Goal: Task Accomplishment & Management: Manage account settings

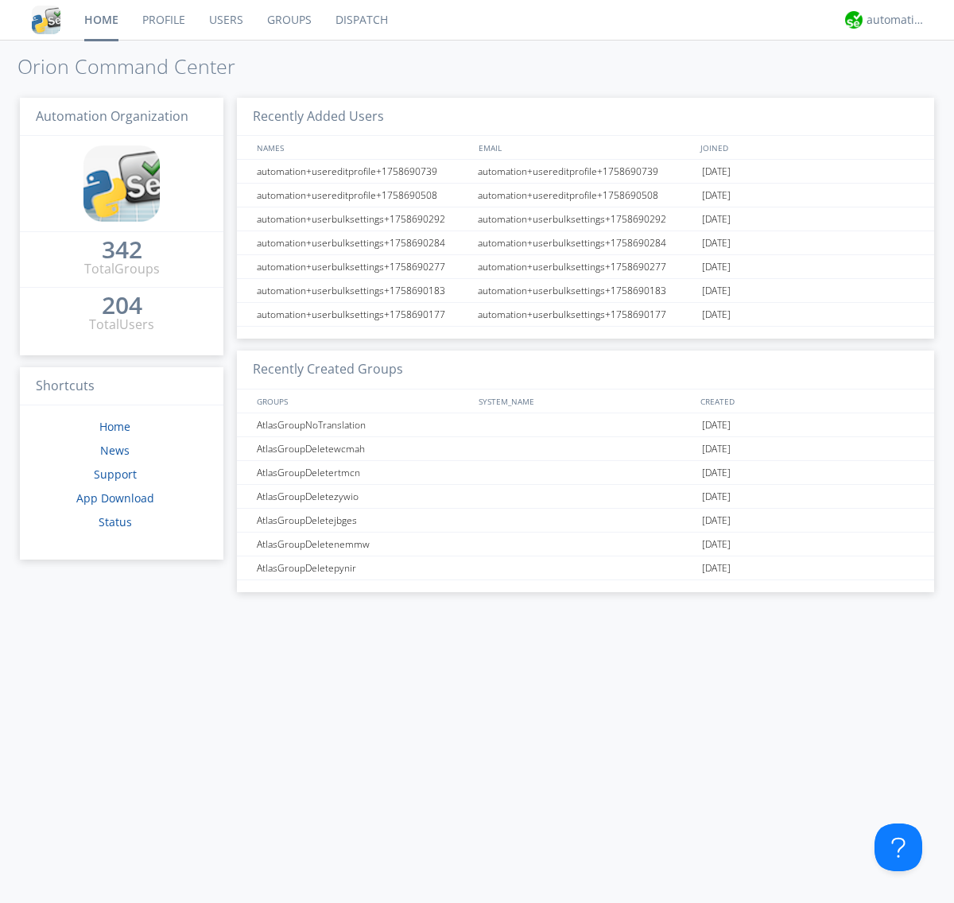
click at [225, 20] on link "Users" at bounding box center [226, 20] width 58 height 40
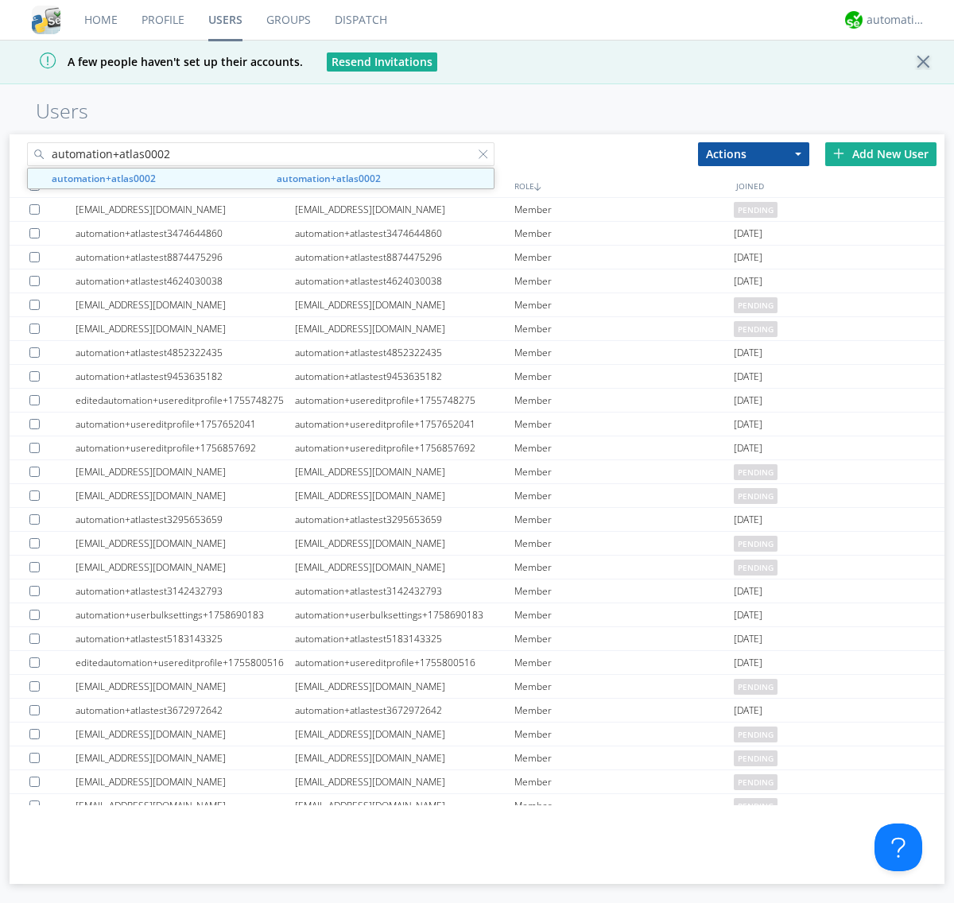
type input "automation+atlas0002"
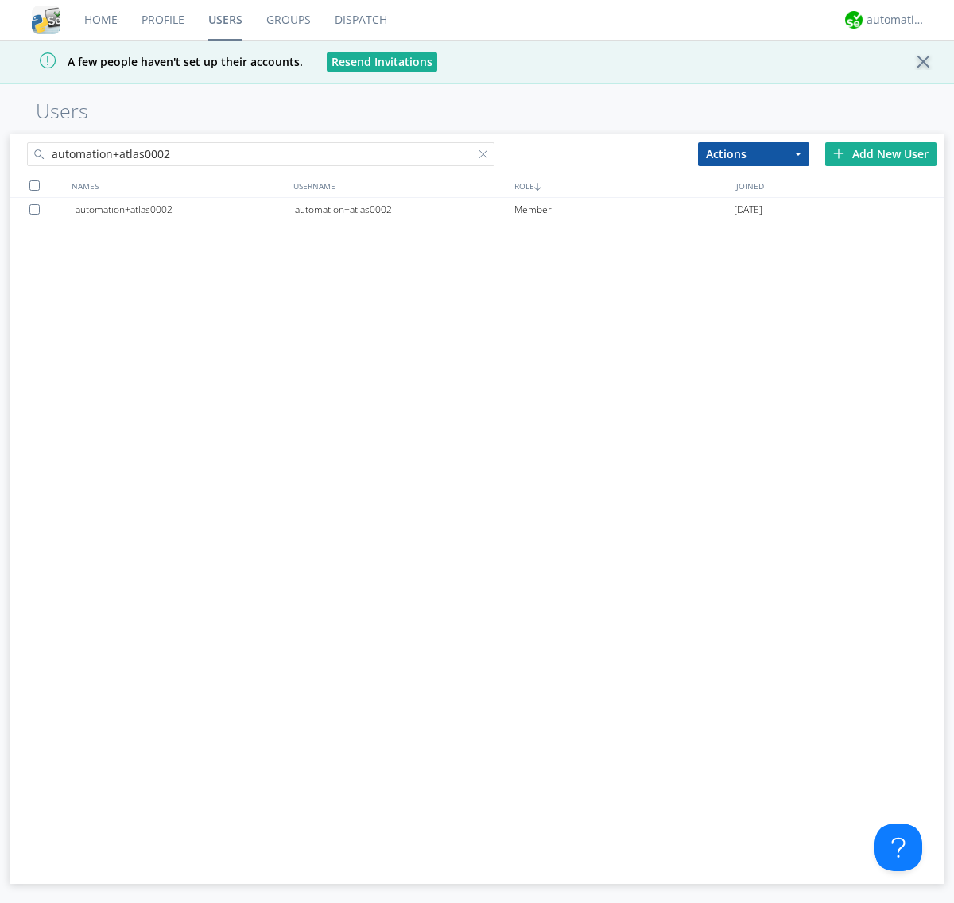
click at [404, 209] on div "automation+atlas0002" at bounding box center [404, 210] width 219 height 24
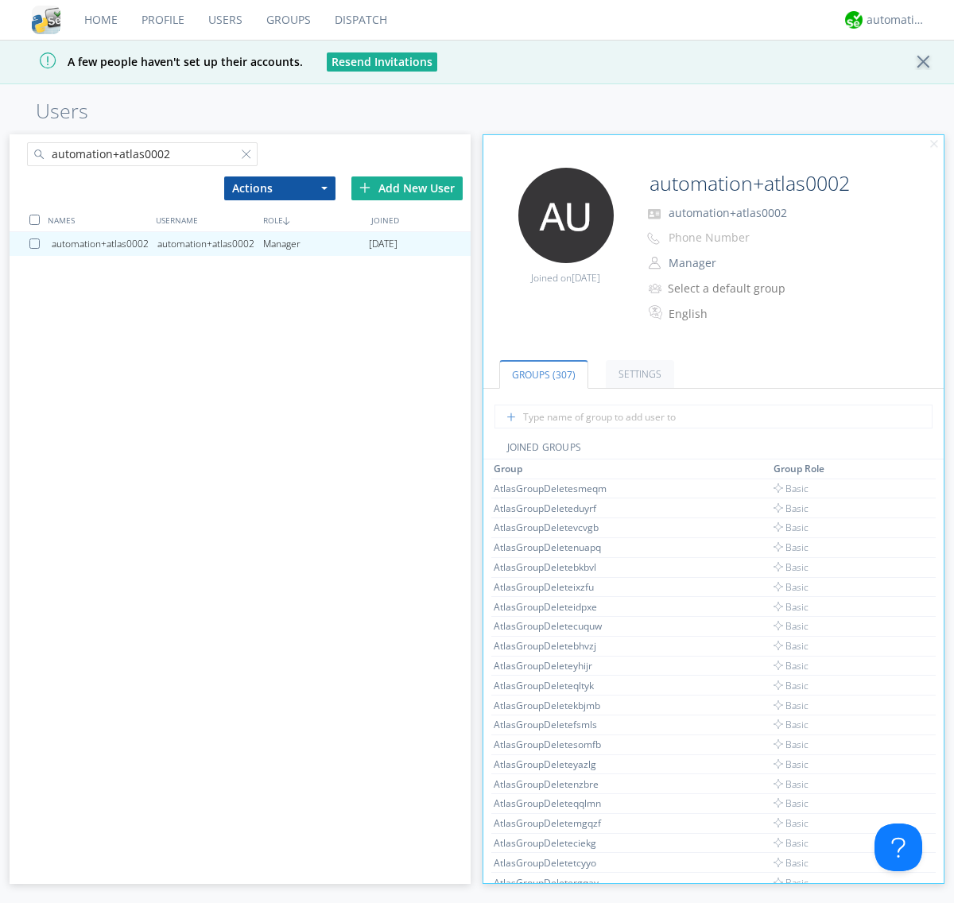
click at [741, 263] on button "Manager" at bounding box center [742, 263] width 159 height 22
click at [0, 0] on link "Basic User" at bounding box center [0, 0] width 0 height 0
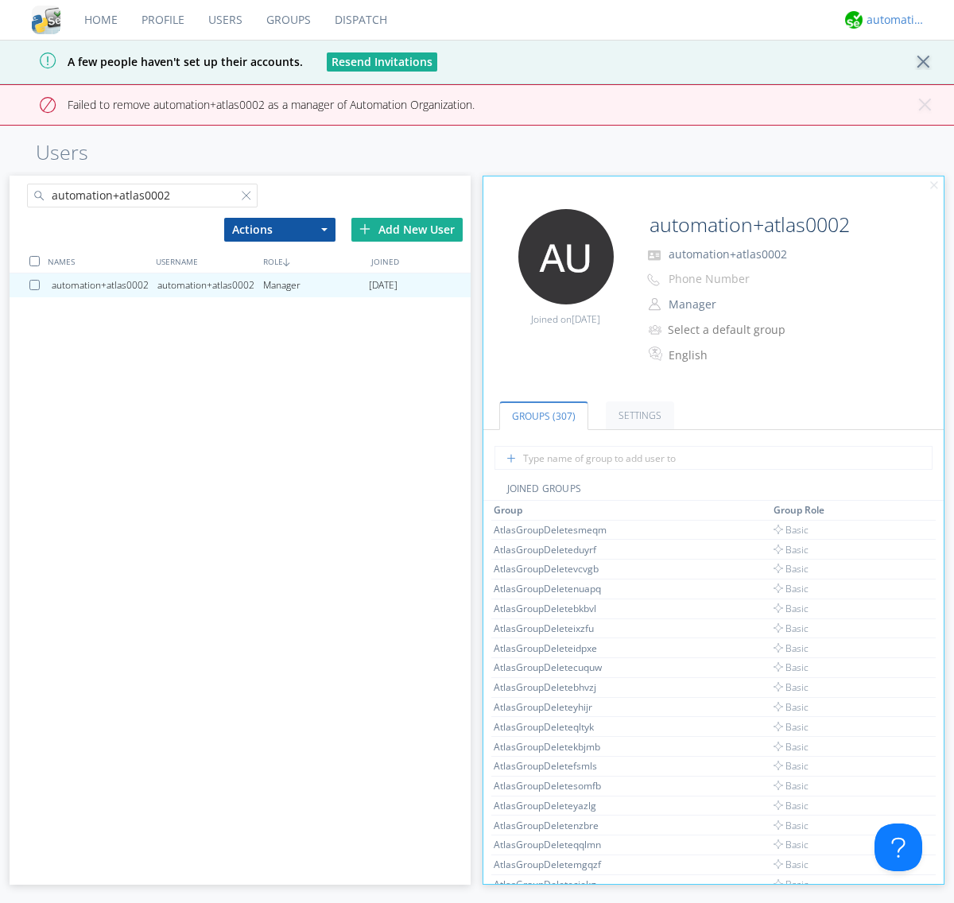
click at [892, 20] on div "automation+atlas" at bounding box center [896, 20] width 60 height 16
